Goal: Find specific page/section: Find specific page/section

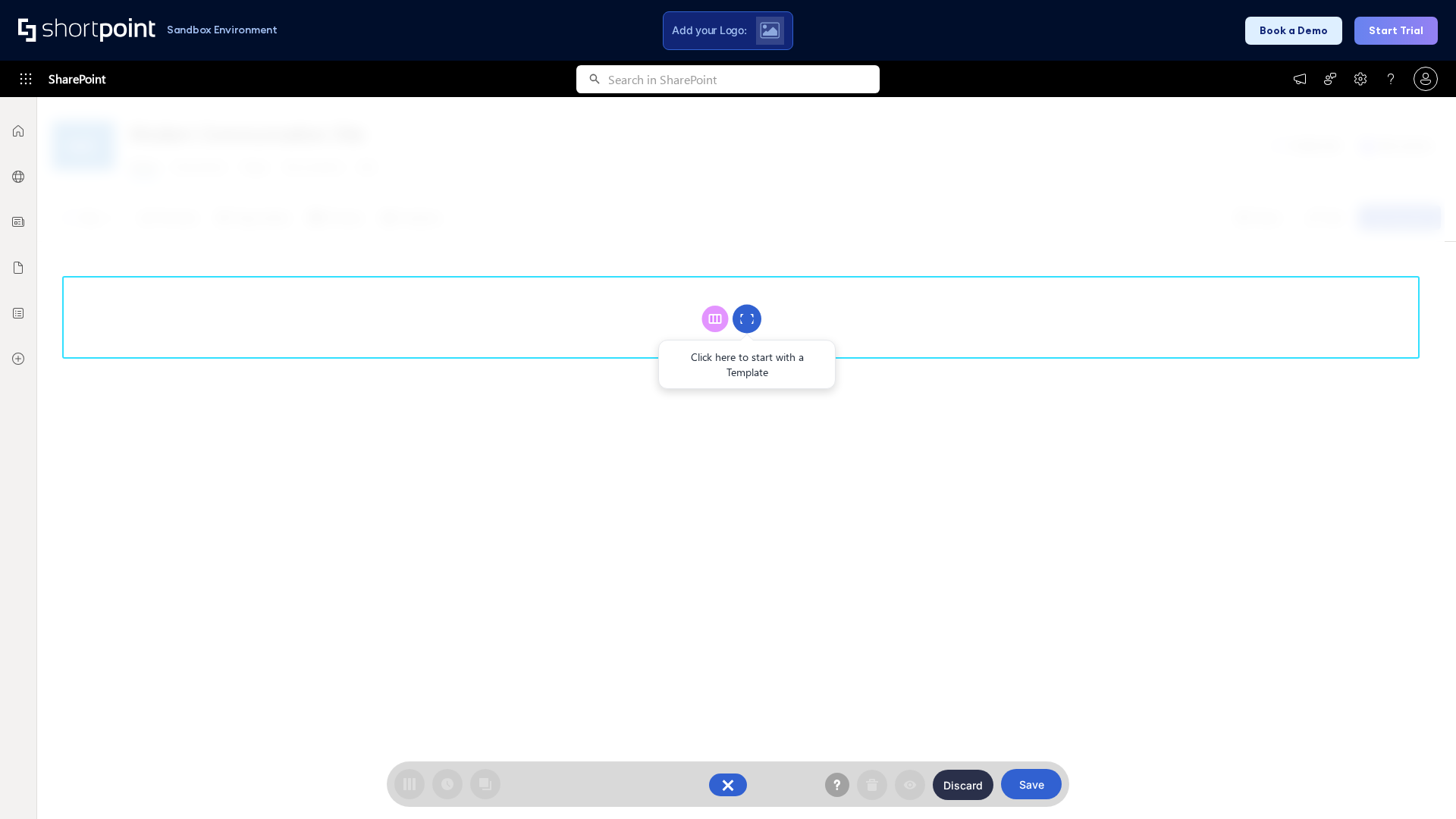
click at [747, 318] on circle at bounding box center [747, 319] width 29 height 29
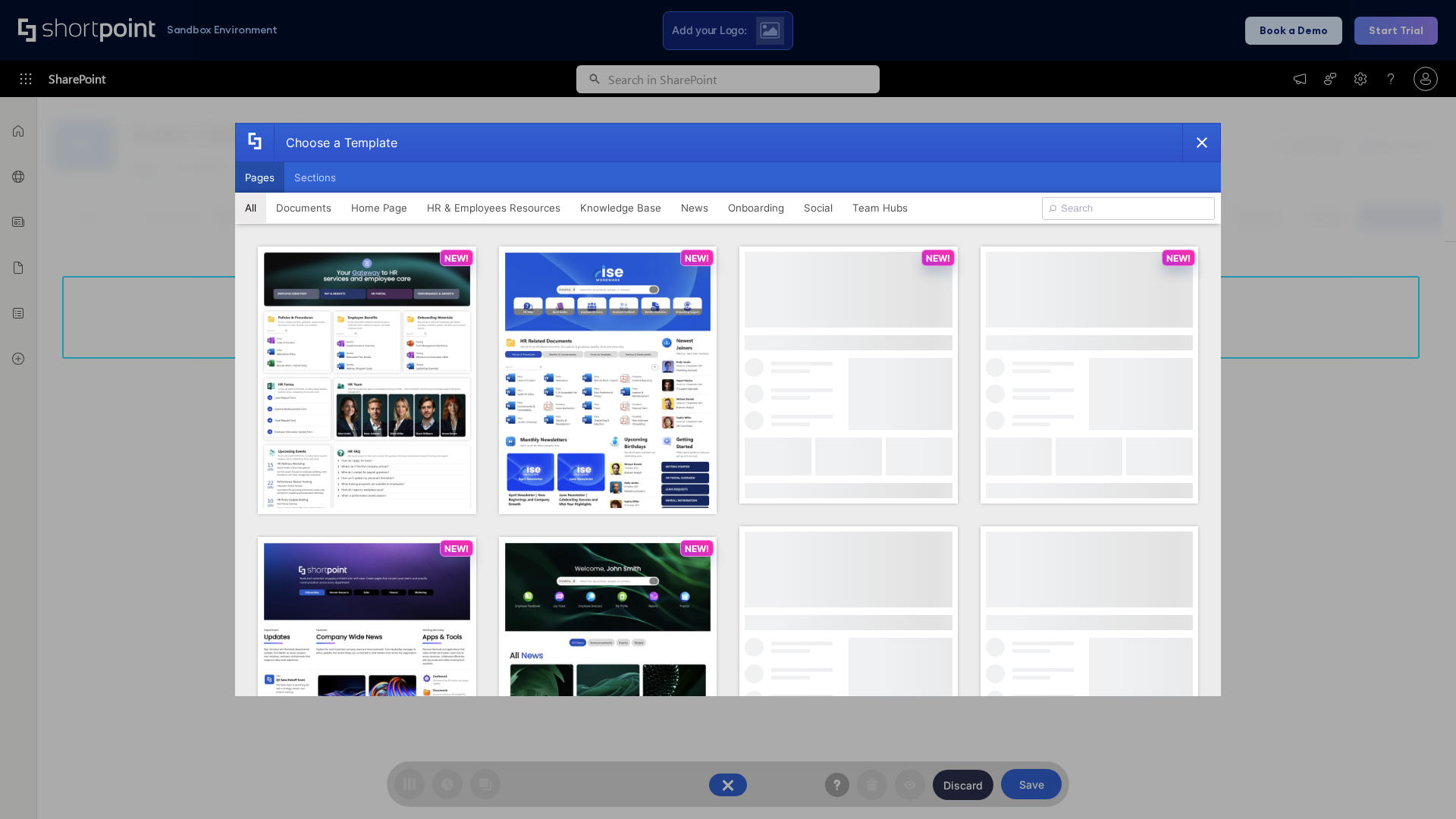
click at [259, 178] on button "Pages" at bounding box center [260, 178] width 49 height 30
type input "HR 1"
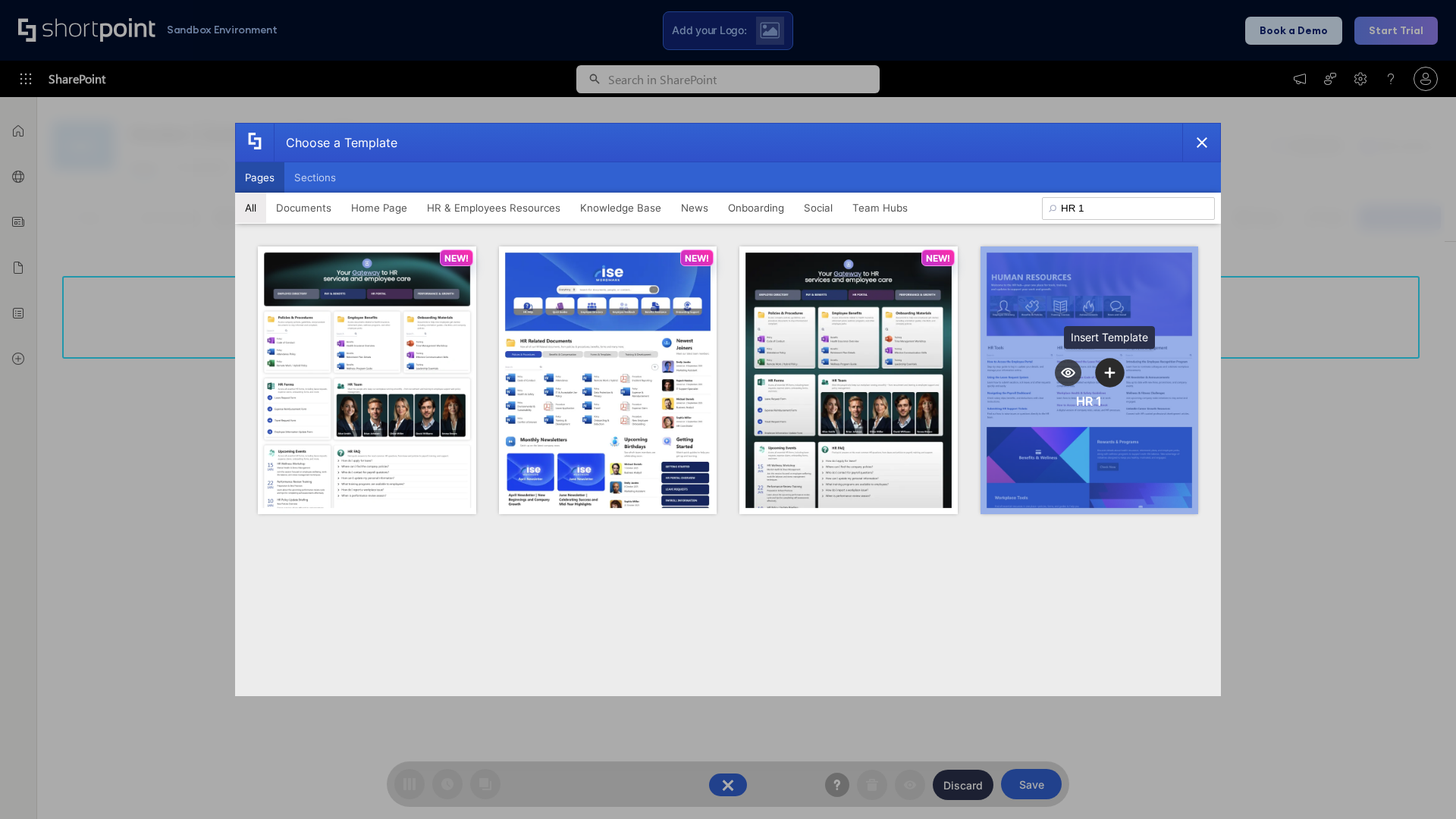
click at [1110, 373] on icon "template selector" at bounding box center [1110, 372] width 11 height 11
